Goal: Check status: Check status

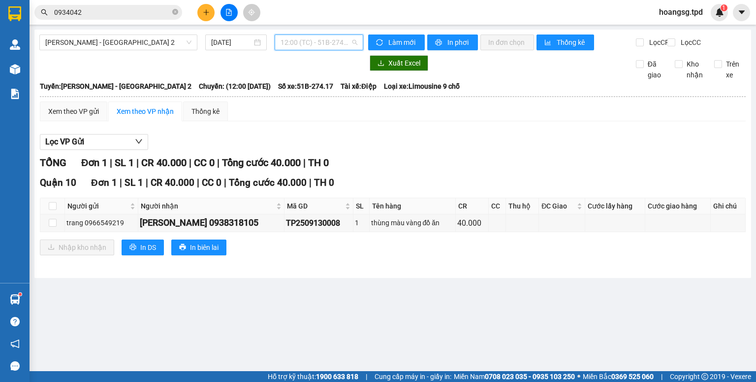
click at [322, 39] on span "12:00 (TC) - 51B-274.17" at bounding box center [319, 42] width 77 height 15
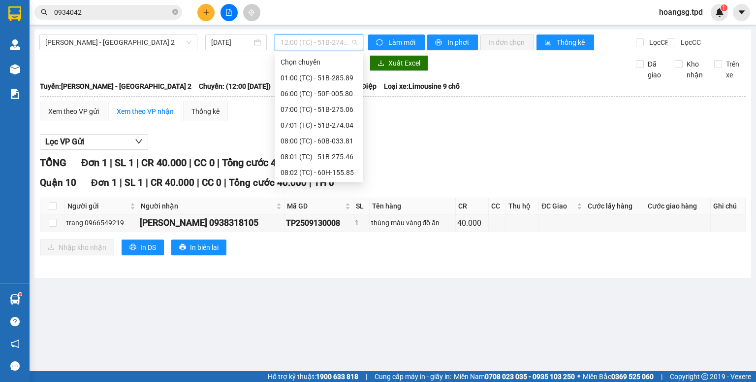
click at [323, 230] on div "11:00 (TC) - 51B-275.86" at bounding box center [319, 235] width 77 height 11
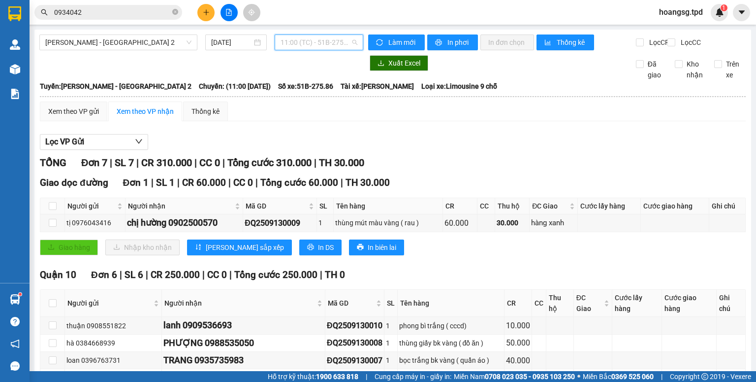
click at [334, 45] on span "11:00 (TC) - 51B-275.86" at bounding box center [319, 42] width 77 height 15
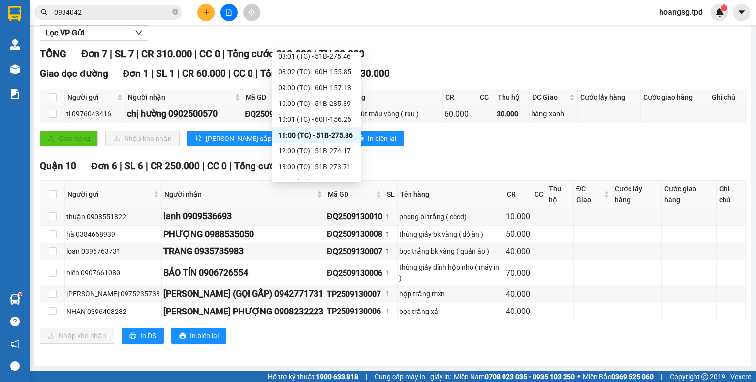
scroll to position [110, 0]
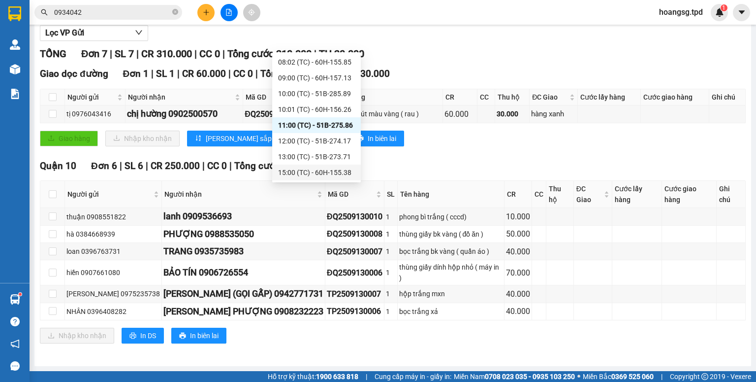
click at [315, 173] on div "15:00 (TC) - 60H-155.38" at bounding box center [316, 172] width 77 height 11
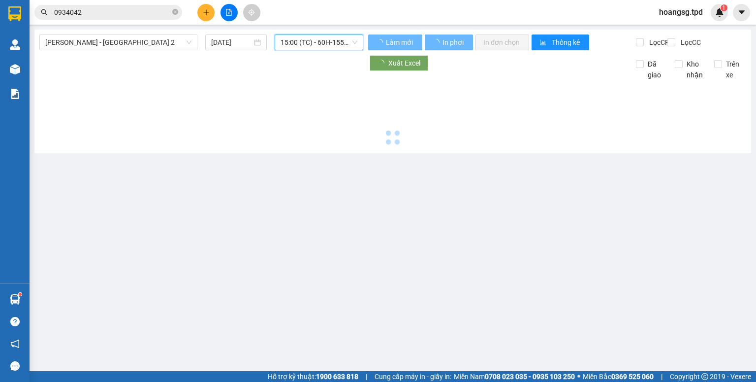
scroll to position [0, 0]
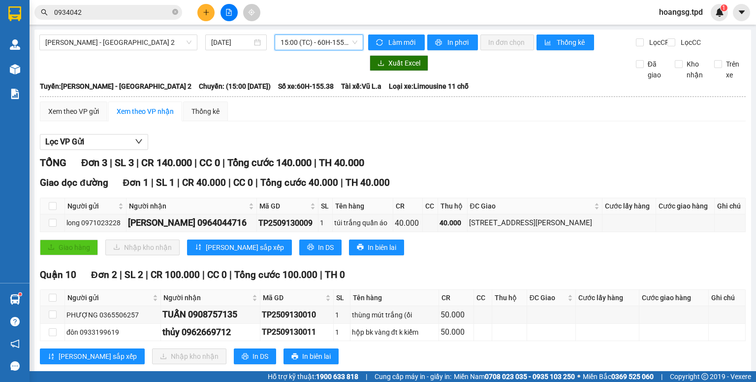
click at [318, 44] on span "15:00 (TC) - 60H-155.38" at bounding box center [319, 42] width 77 height 15
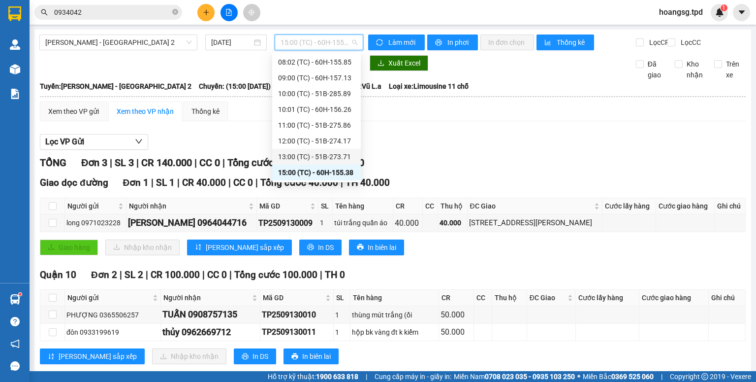
click at [313, 160] on div "13:00 (TC) - 51B-273.71" at bounding box center [316, 156] width 77 height 11
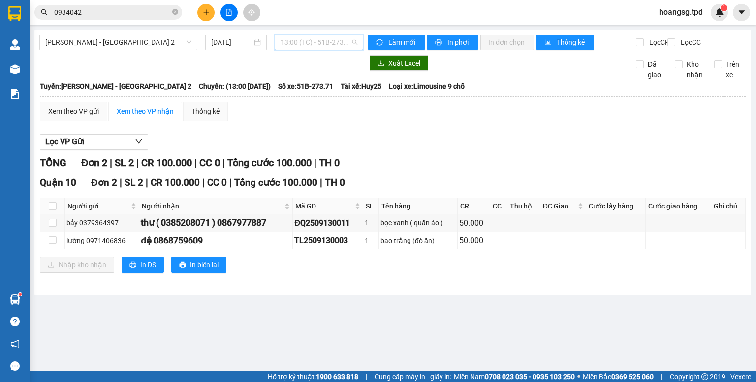
click at [342, 39] on span "13:00 (TC) - 51B-273.71" at bounding box center [319, 42] width 77 height 15
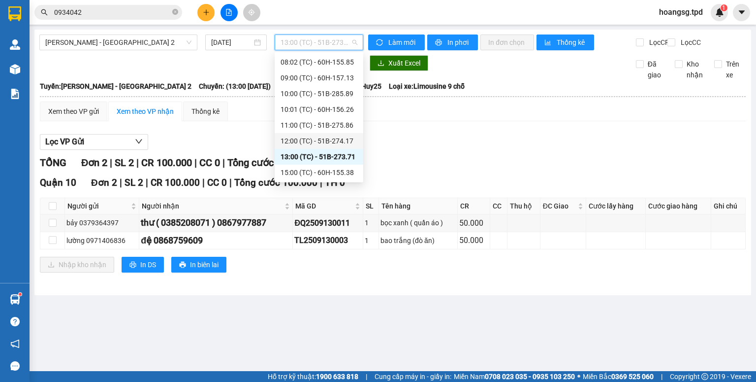
click at [325, 139] on div "12:00 (TC) - 51B-274.17" at bounding box center [319, 140] width 77 height 11
